Goal: Transaction & Acquisition: Purchase product/service

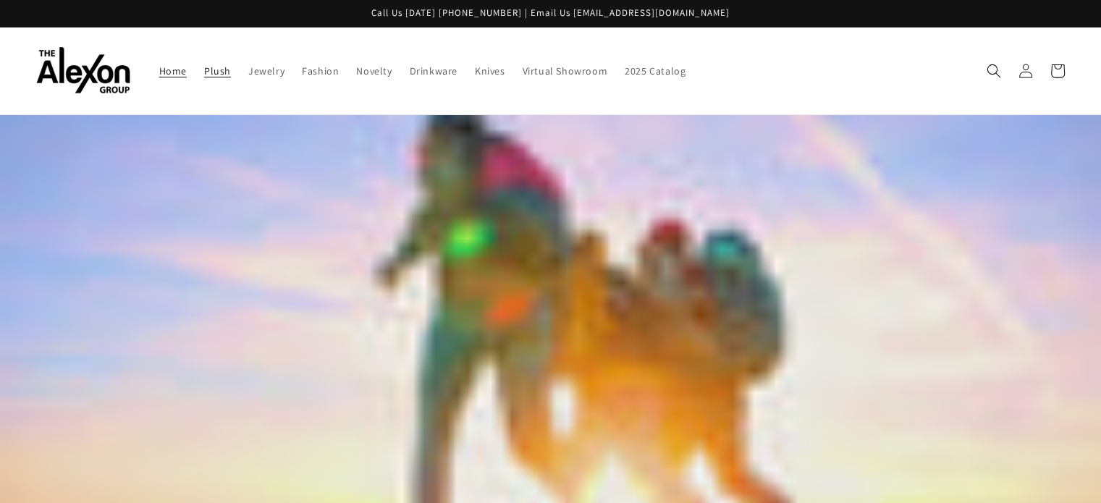
click at [204, 64] on span "Plush" at bounding box center [217, 70] width 27 height 13
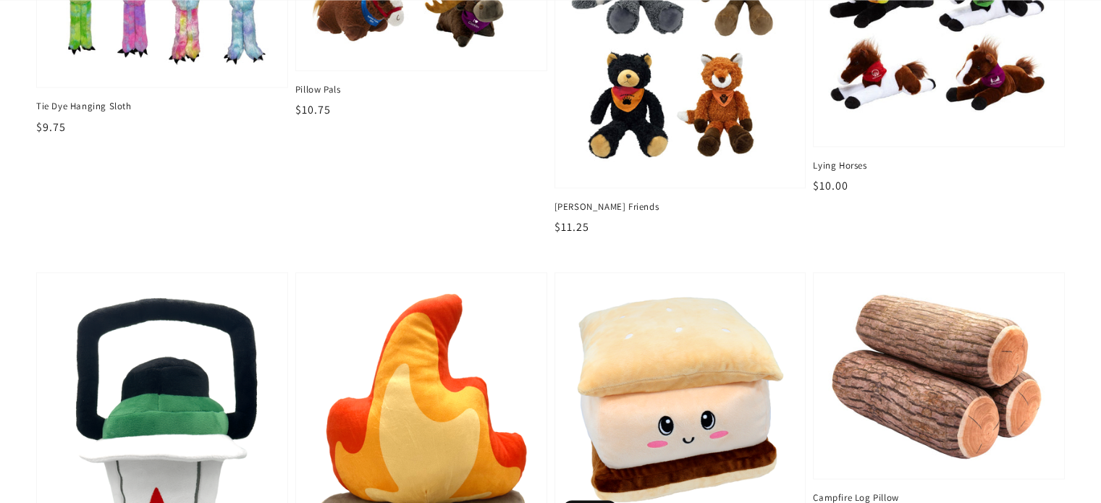
scroll to position [1844, 0]
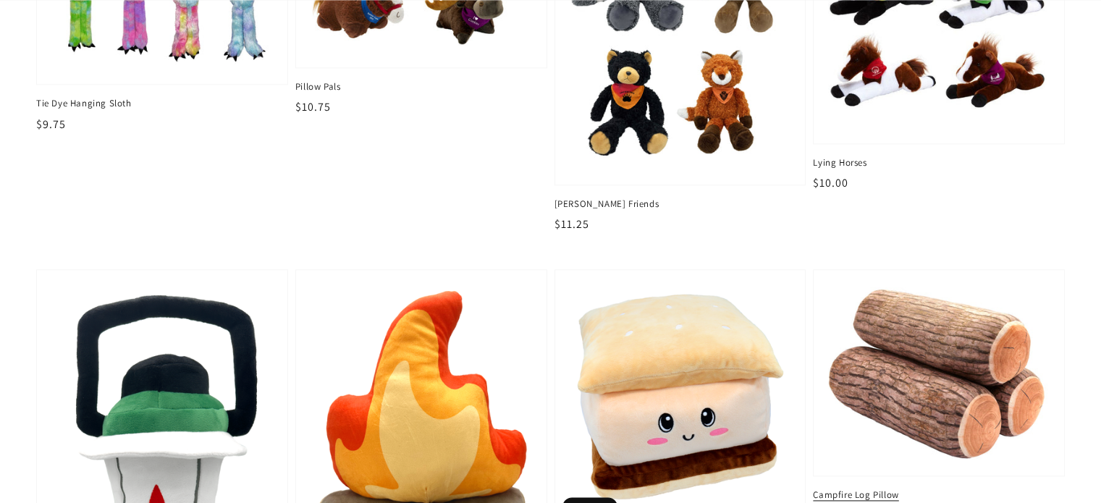
click at [900, 347] on img at bounding box center [939, 372] width 228 height 182
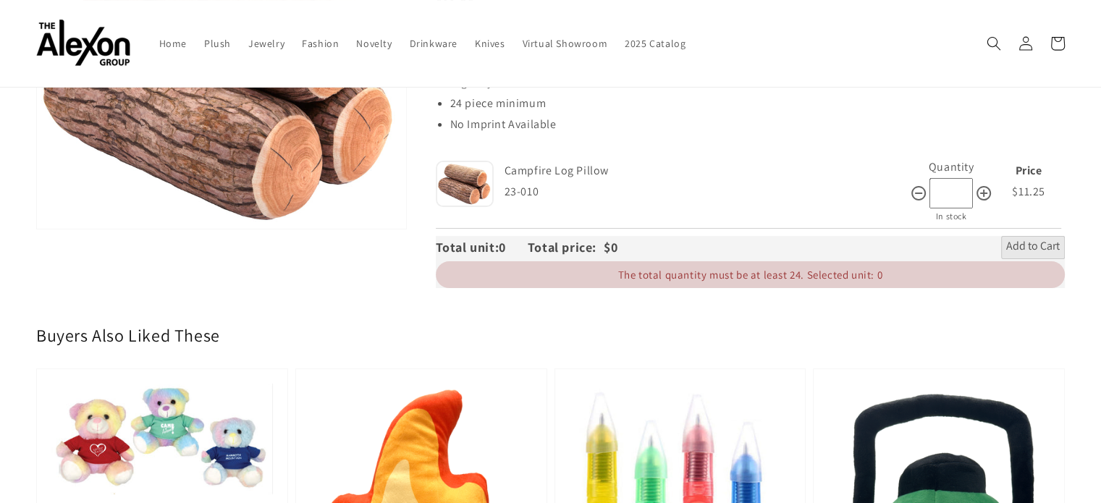
scroll to position [216, 0]
click at [954, 179] on input "*" at bounding box center [950, 194] width 43 height 31
type input "**"
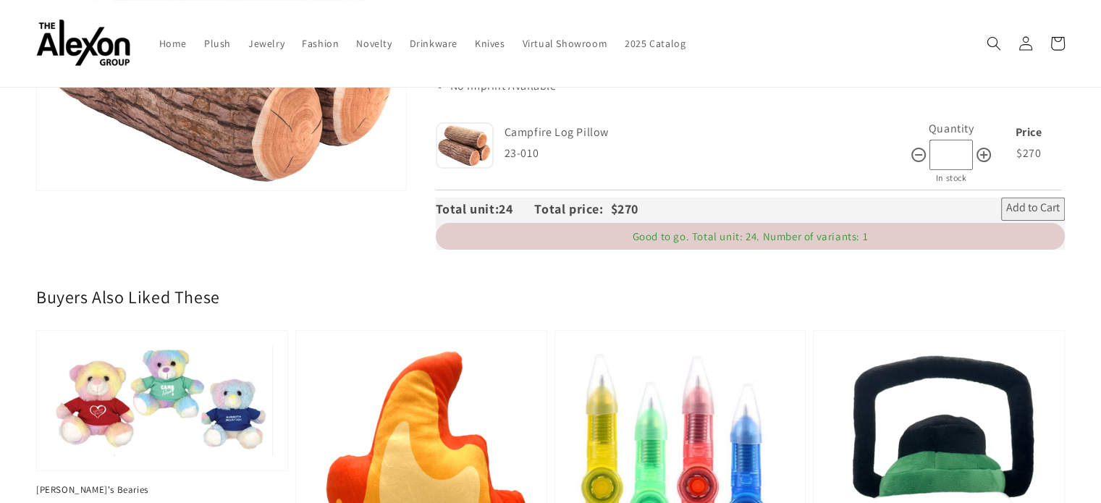
scroll to position [0, 0]
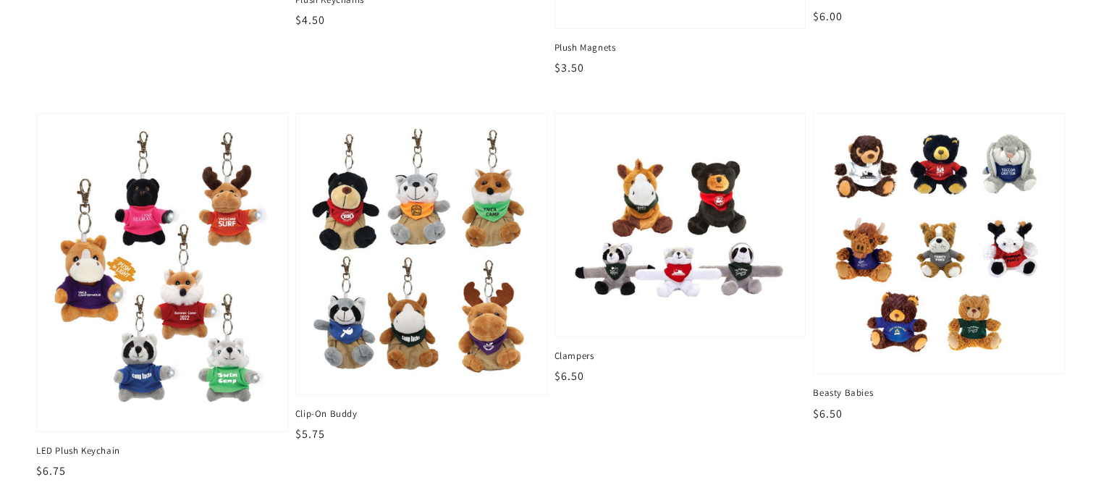
scroll to position [449, 0]
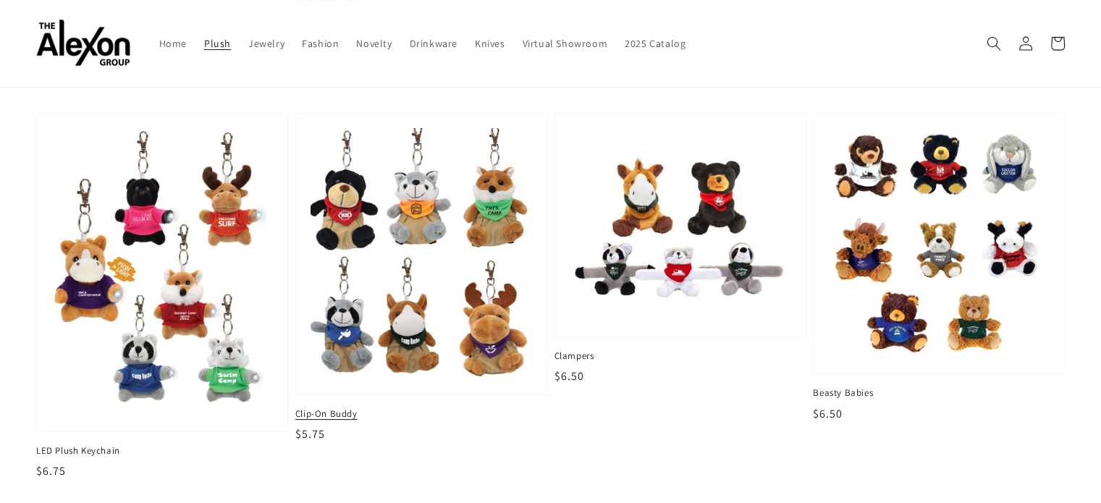
click at [394, 330] on img at bounding box center [421, 253] width 228 height 259
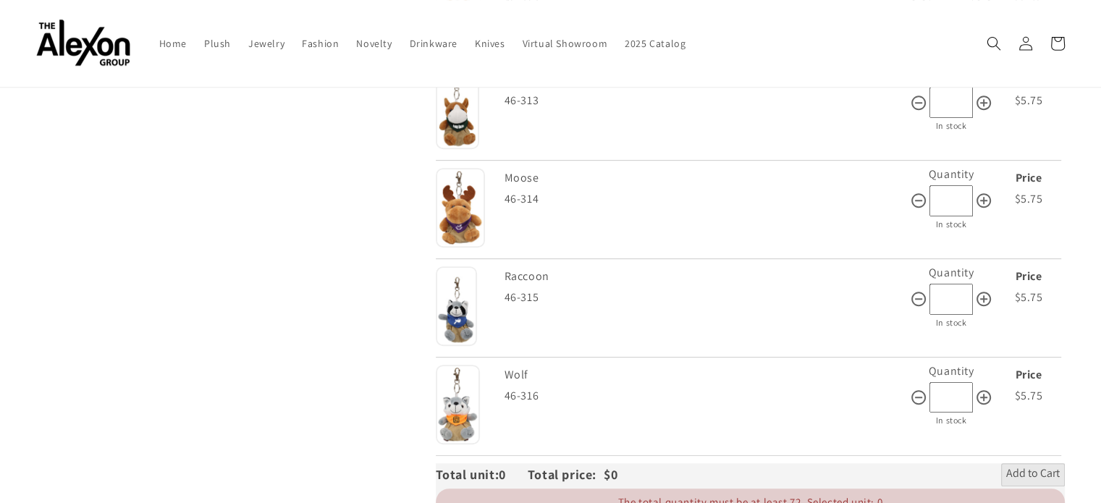
scroll to position [630, 0]
click at [952, 385] on input "*" at bounding box center [950, 398] width 43 height 31
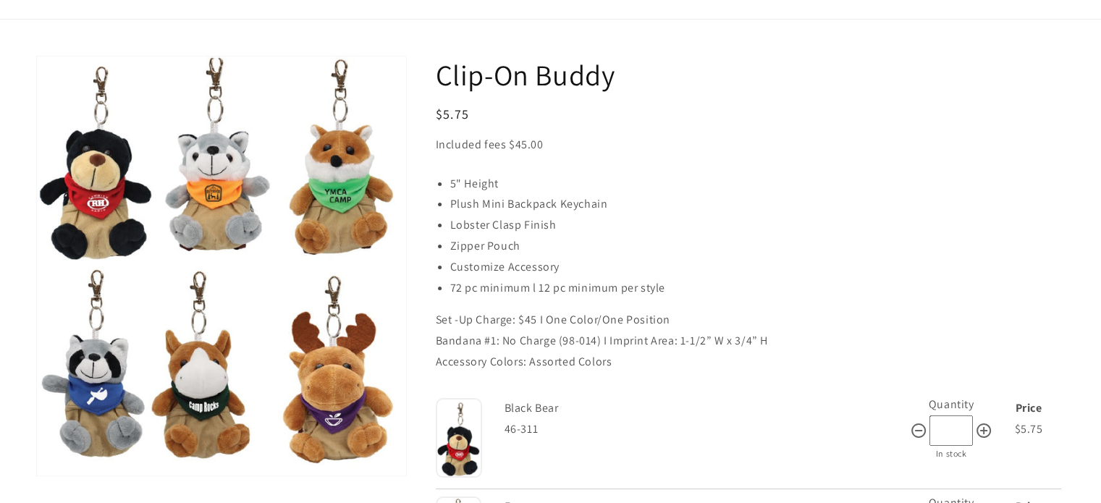
scroll to position [0, 0]
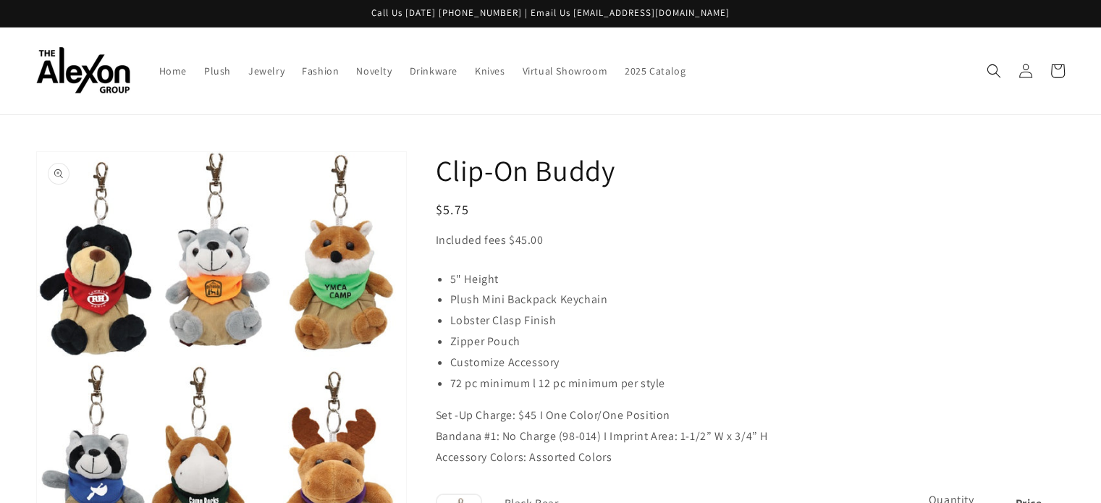
type input "**"
click at [330, 239] on button "Open media 1 in gallery view" at bounding box center [221, 361] width 369 height 419
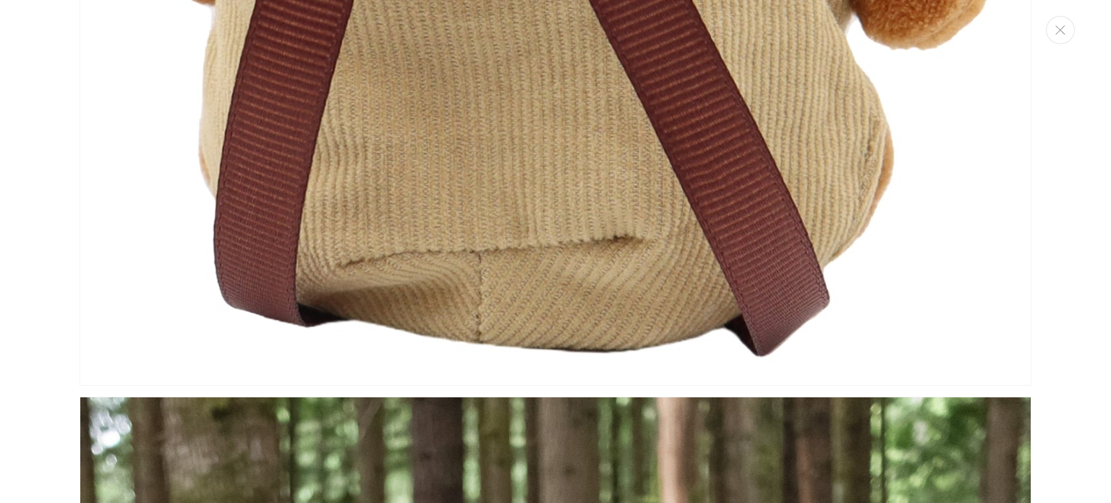
scroll to position [12339, 0]
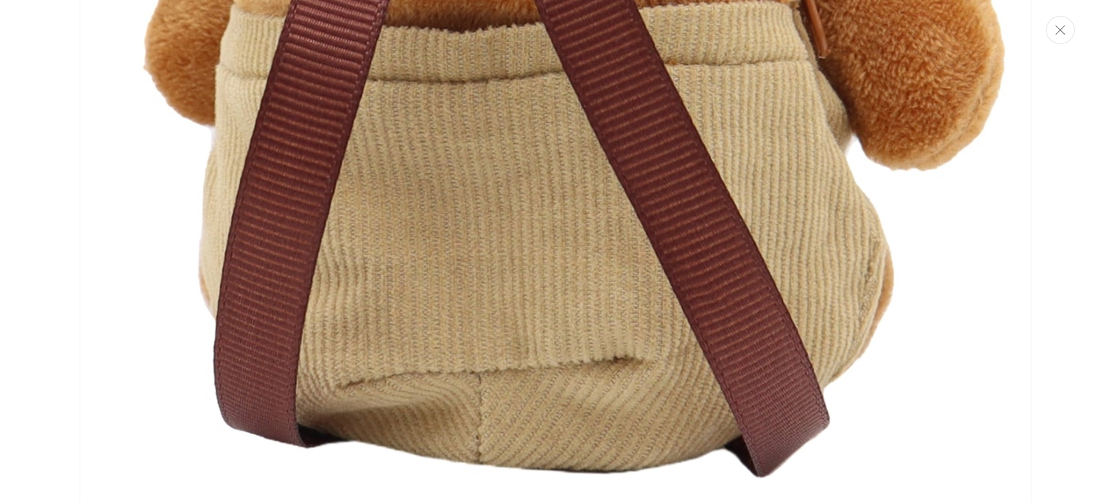
click at [1067, 35] on button "Close" at bounding box center [1060, 30] width 29 height 28
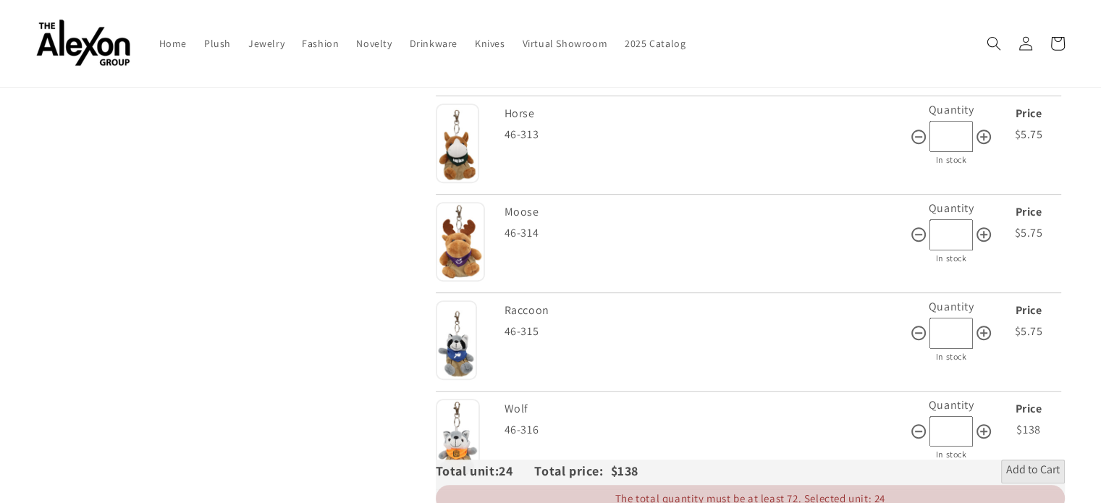
scroll to position [0, 0]
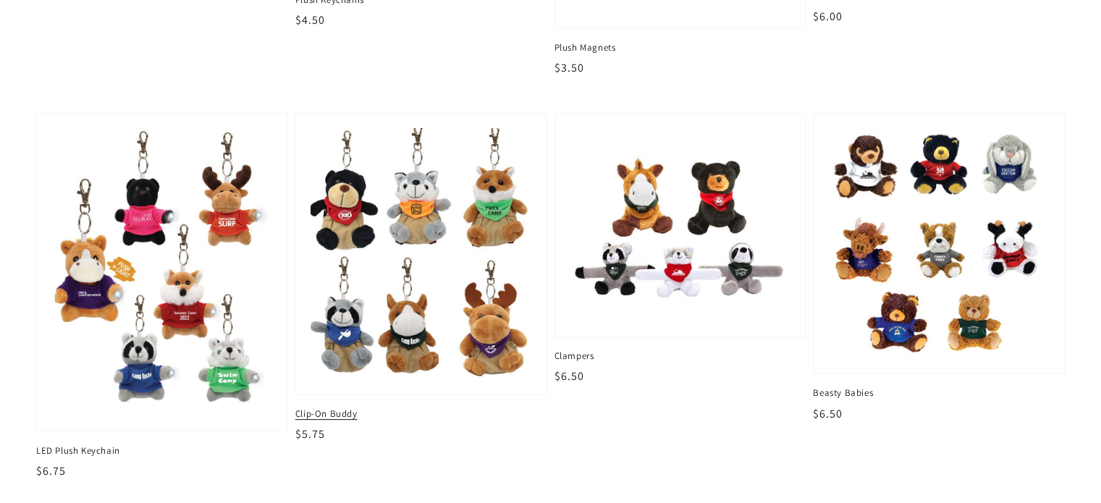
scroll to position [449, 0]
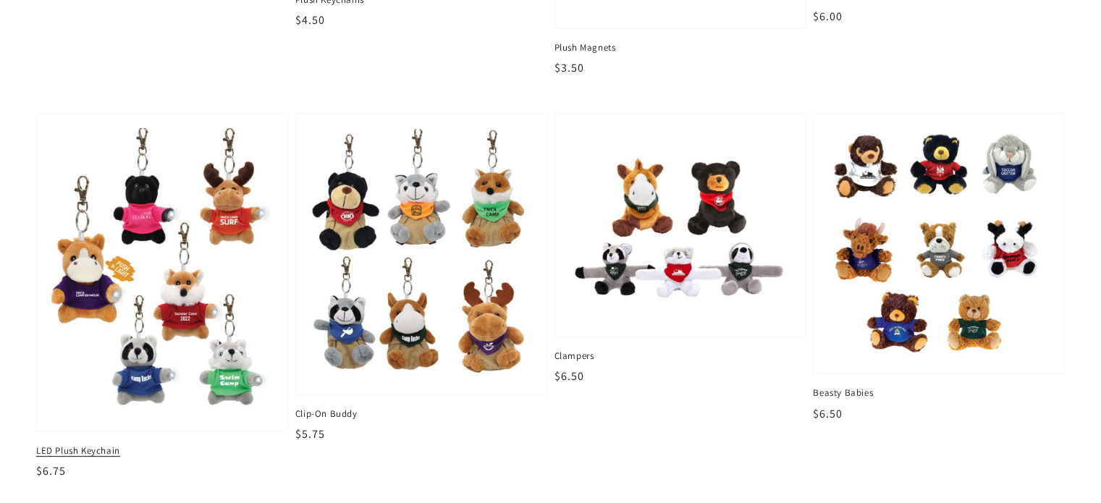
click at [151, 212] on img at bounding box center [162, 272] width 228 height 297
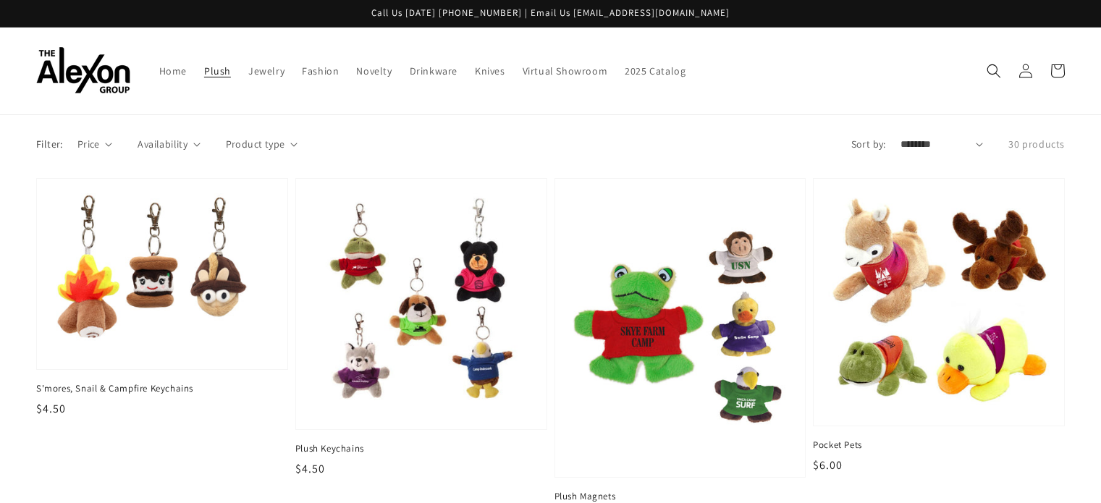
scroll to position [449, 0]
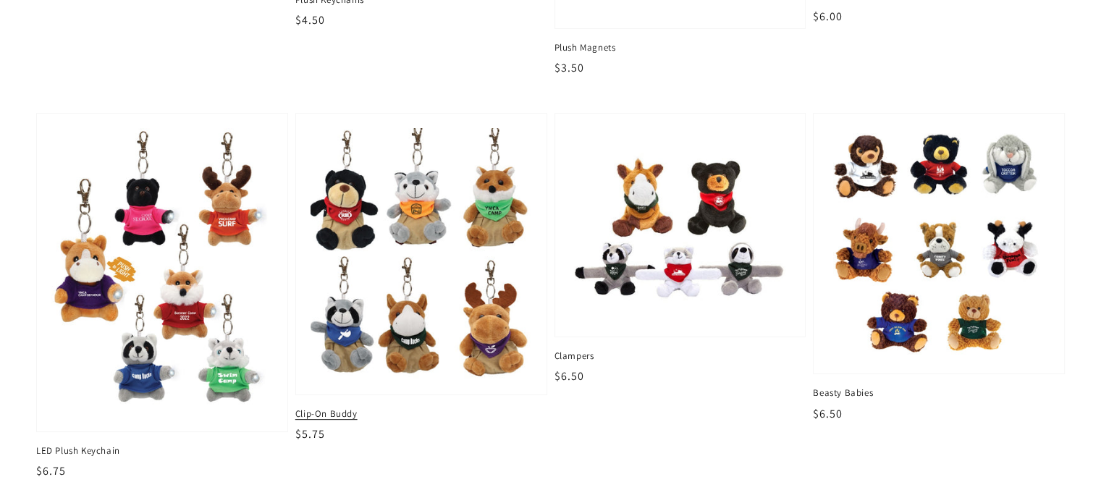
click at [465, 249] on img at bounding box center [421, 253] width 228 height 259
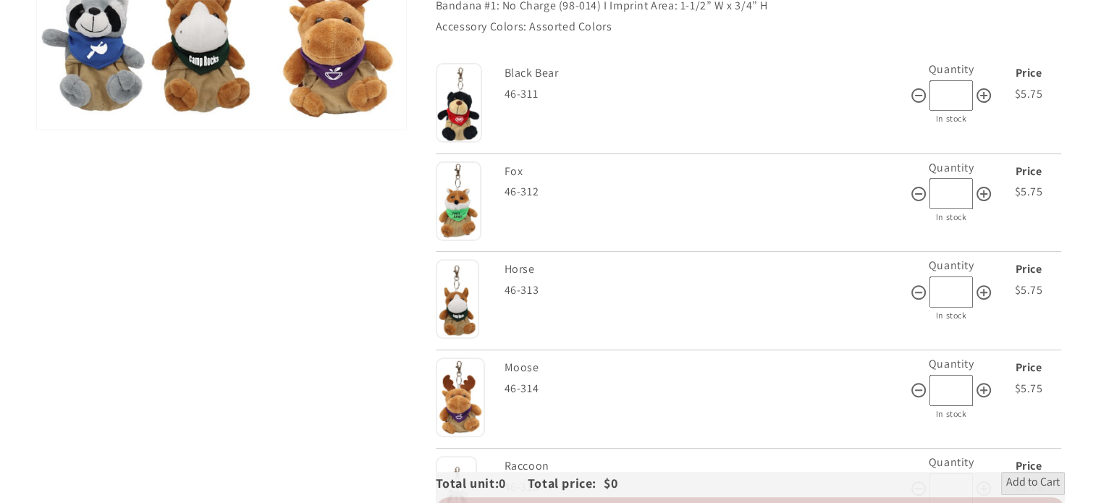
scroll to position [442, 0]
click at [949, 179] on input "*" at bounding box center [950, 192] width 43 height 31
type input "**"
click at [952, 374] on input "*" at bounding box center [950, 389] width 43 height 31
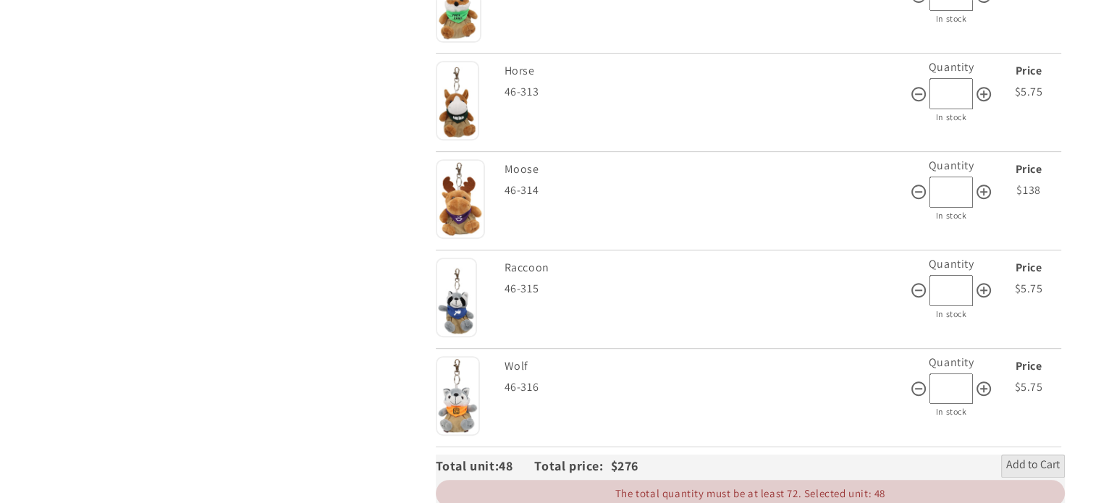
scroll to position [644, 0]
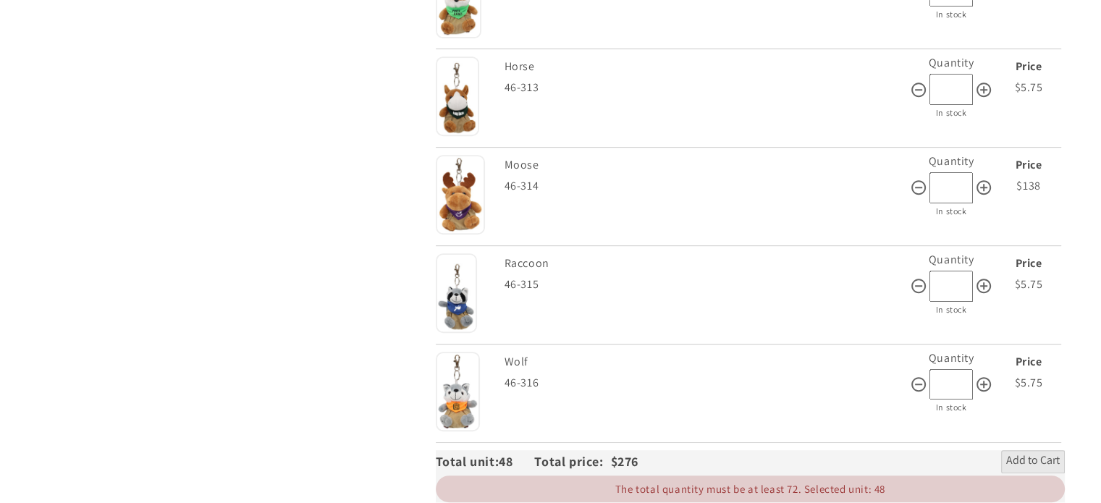
type input "**"
click at [951, 271] on input "*" at bounding box center [950, 286] width 43 height 31
type input "**"
click at [865, 253] on div "Raccoon" at bounding box center [705, 263] width 402 height 21
click at [321, 389] on div "Skip to product information Open media 1 in gallery view 1 / of 1" at bounding box center [221, 4] width 370 height 995
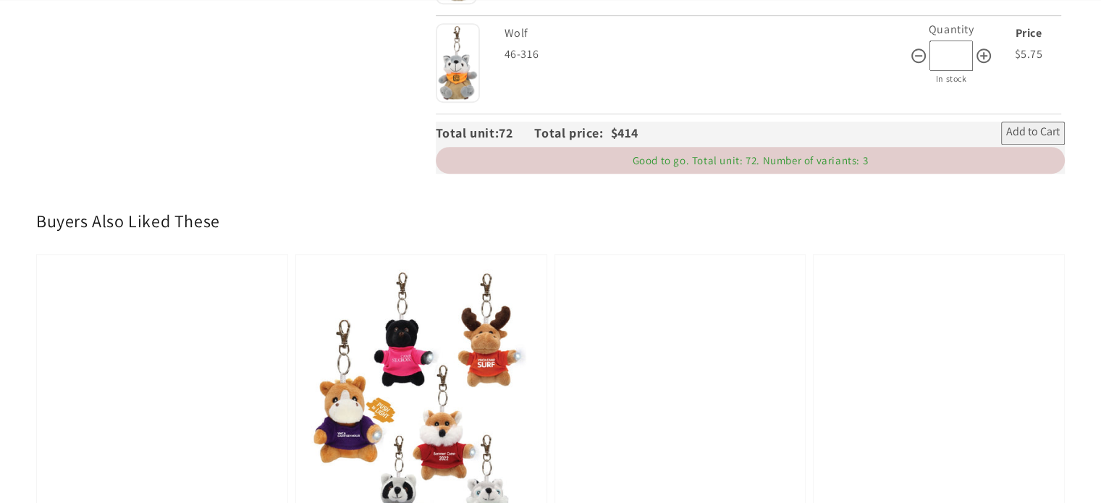
scroll to position [974, 0]
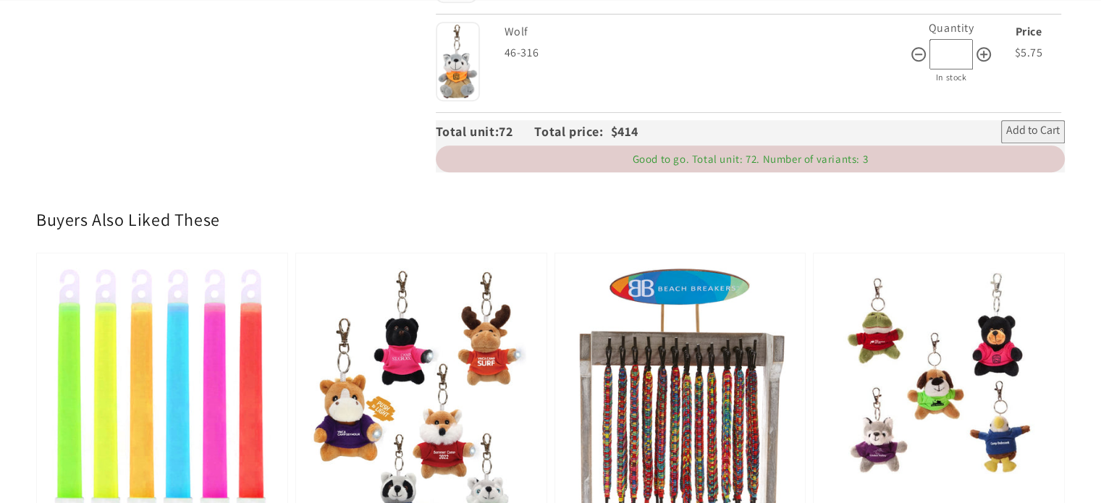
click at [1027, 123] on span "Add to Cart" at bounding box center [1033, 131] width 54 height 17
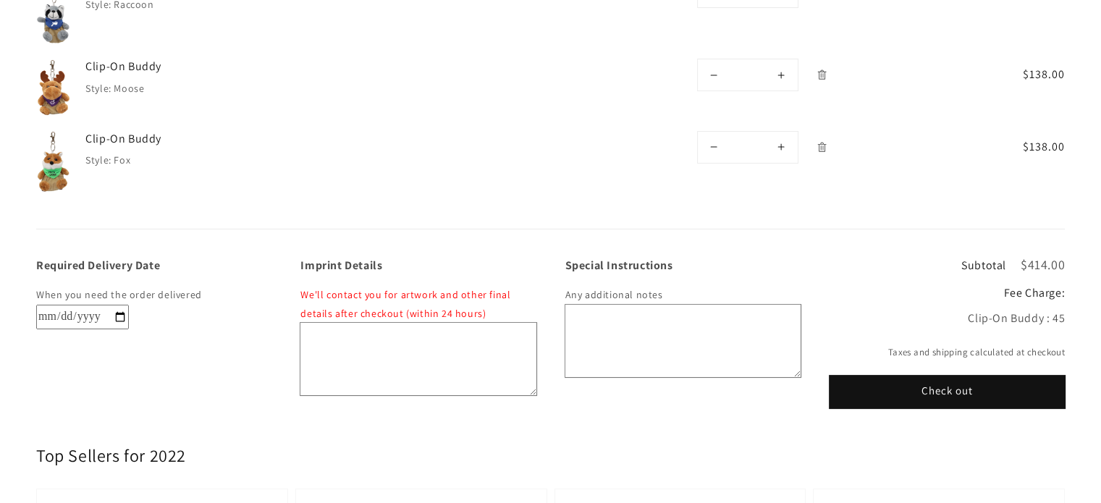
scroll to position [266, 0]
click at [1059, 285] on h2 "Fee Charge:" at bounding box center [946, 292] width 235 height 15
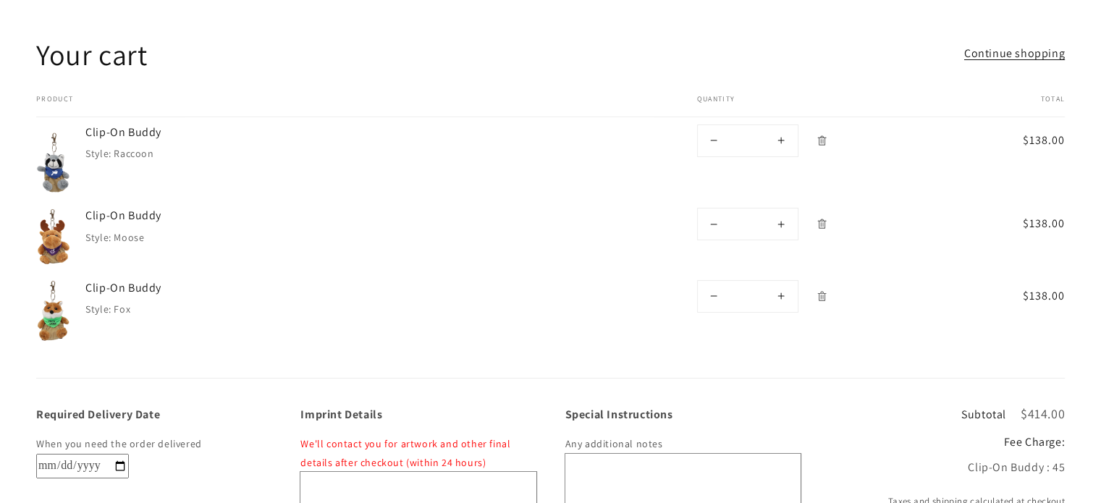
scroll to position [0, 0]
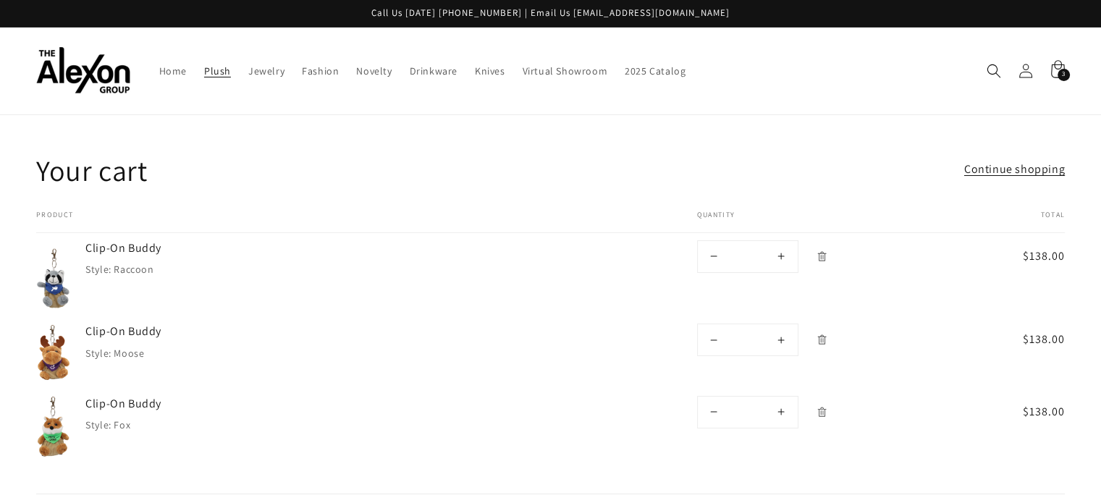
click at [204, 64] on span "Plush" at bounding box center [217, 70] width 27 height 13
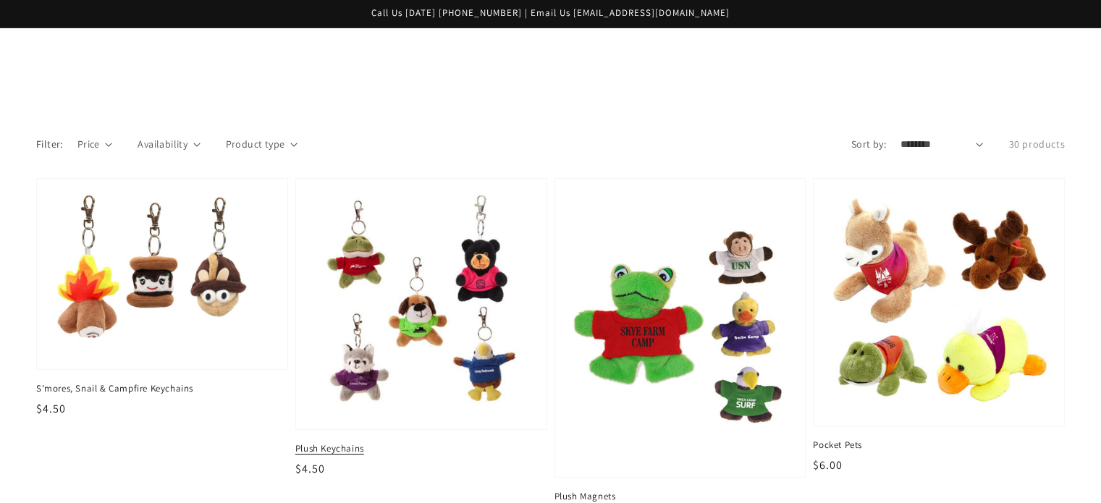
scroll to position [465, 0]
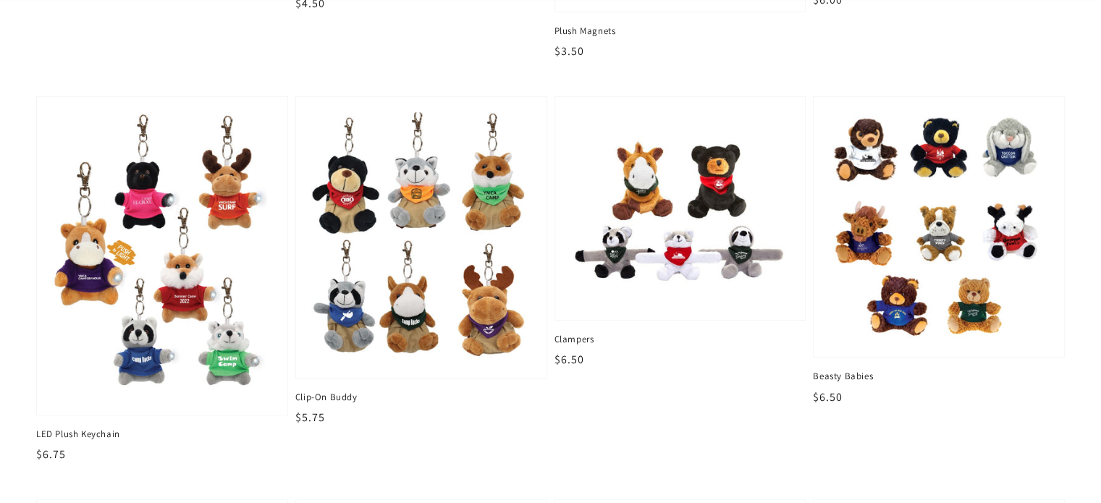
click at [444, 321] on img at bounding box center [420, 237] width 221 height 252
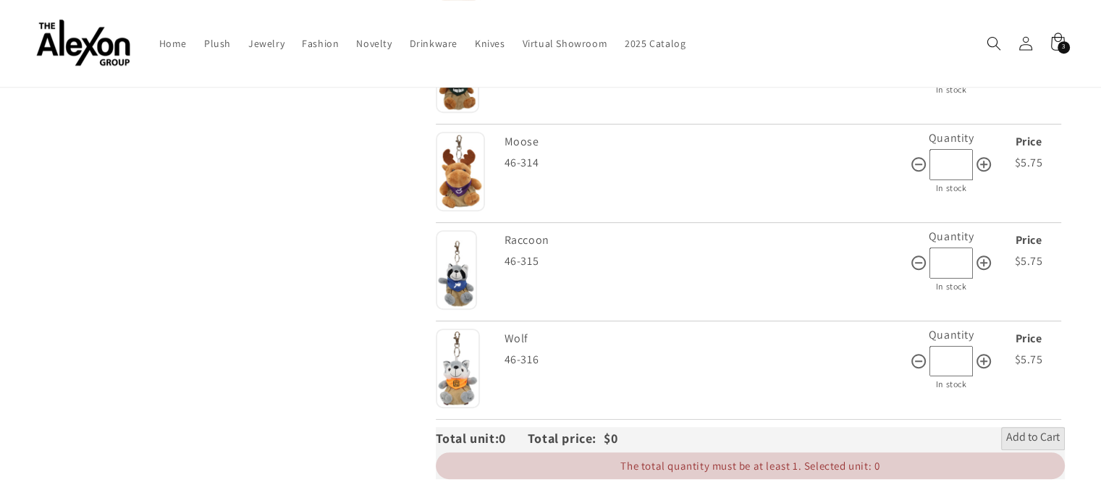
scroll to position [666, 0]
click at [944, 347] on input "*" at bounding box center [950, 362] width 43 height 31
type input "**"
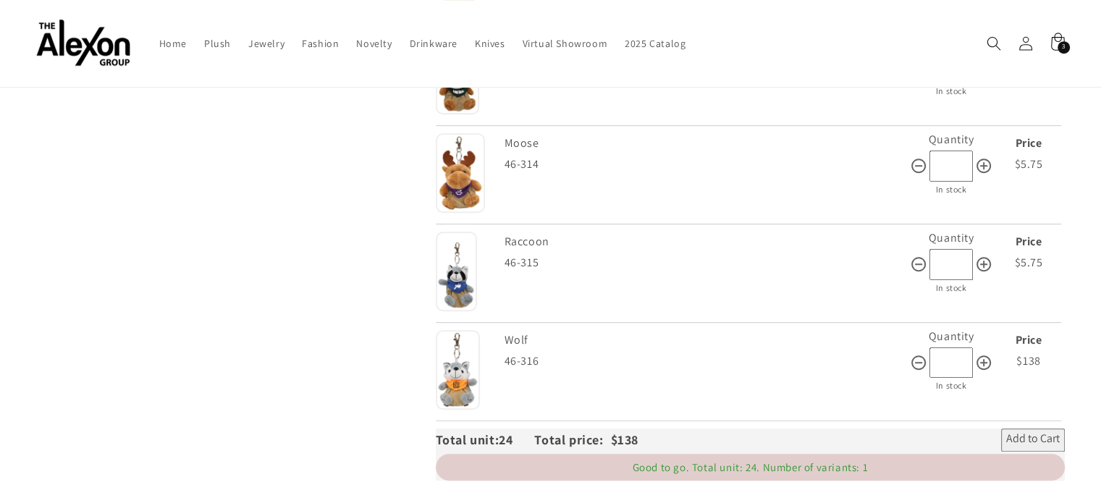
click at [1045, 431] on span "Add to Cart" at bounding box center [1033, 439] width 54 height 17
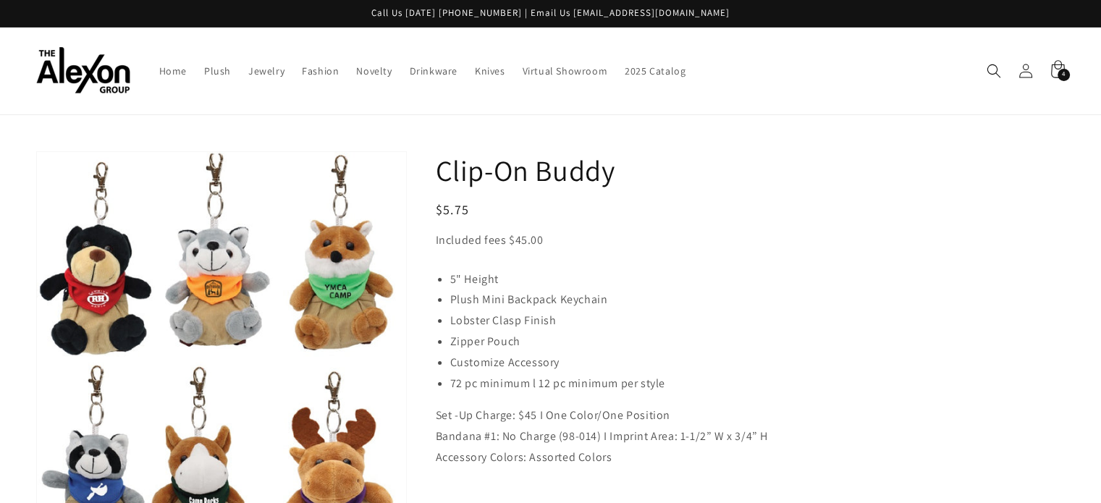
scroll to position [666, 0]
